Goal: Navigation & Orientation: Find specific page/section

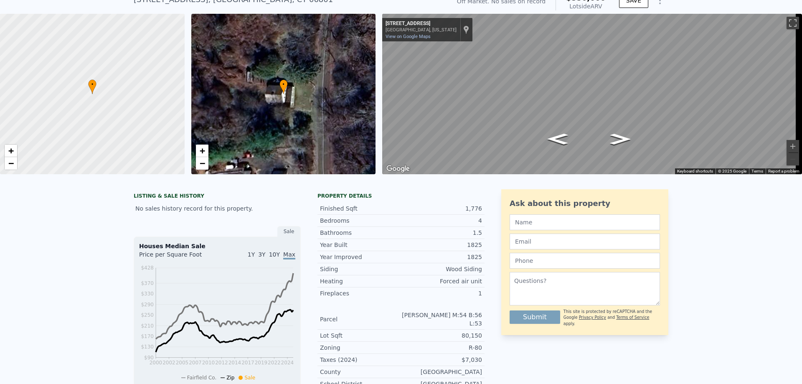
scroll to position [10, 0]
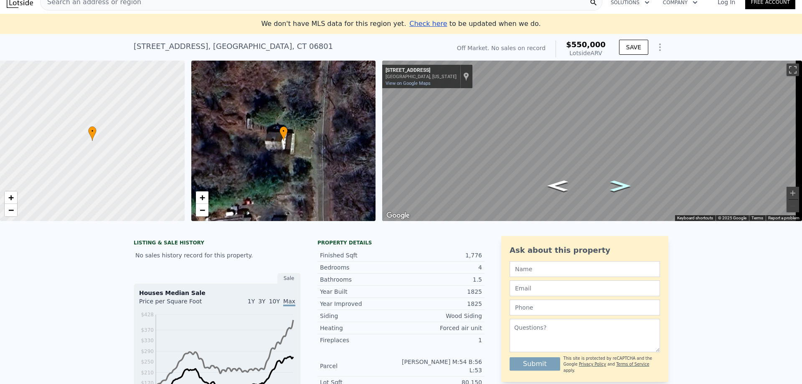
click at [614, 184] on icon "Go North, Wolfpits Rd." at bounding box center [621, 186] width 38 height 16
click at [609, 180] on icon "Go North, Wolfpits Rd." at bounding box center [620, 186] width 38 height 16
click at [556, 184] on icon "Go South, Wolfpits Rd." at bounding box center [557, 186] width 38 height 16
click at [557, 184] on icon "Go South, Wolfpits Rd." at bounding box center [558, 186] width 38 height 16
click at [562, 183] on icon "Go South, Wolfpits Rd." at bounding box center [558, 186] width 38 height 16
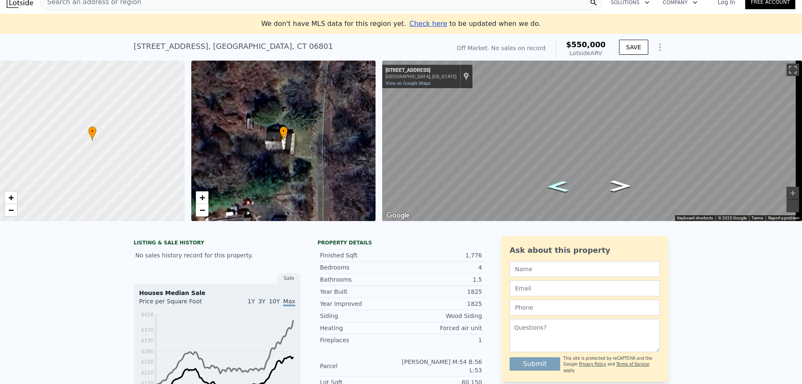
click at [565, 183] on icon "Go South, Wolfpits Rd." at bounding box center [557, 186] width 41 height 17
click at [565, 183] on icon "Go South, Wolfpits Rd." at bounding box center [558, 186] width 43 height 17
click at [565, 183] on icon "Go South, Wolfpits Rd." at bounding box center [558, 186] width 42 height 17
click at [565, 183] on icon "Go South, Wolfpits Rd." at bounding box center [557, 186] width 41 height 17
click at [565, 183] on icon "Go South, Wolfpits Rd." at bounding box center [558, 186] width 42 height 17
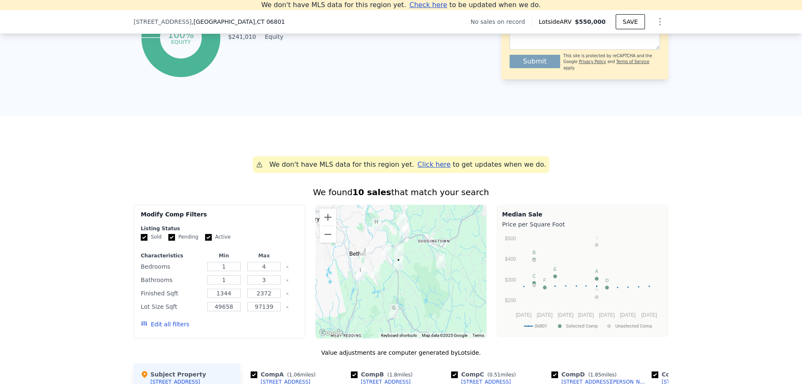
scroll to position [376, 0]
